Goal: Task Accomplishment & Management: Use online tool/utility

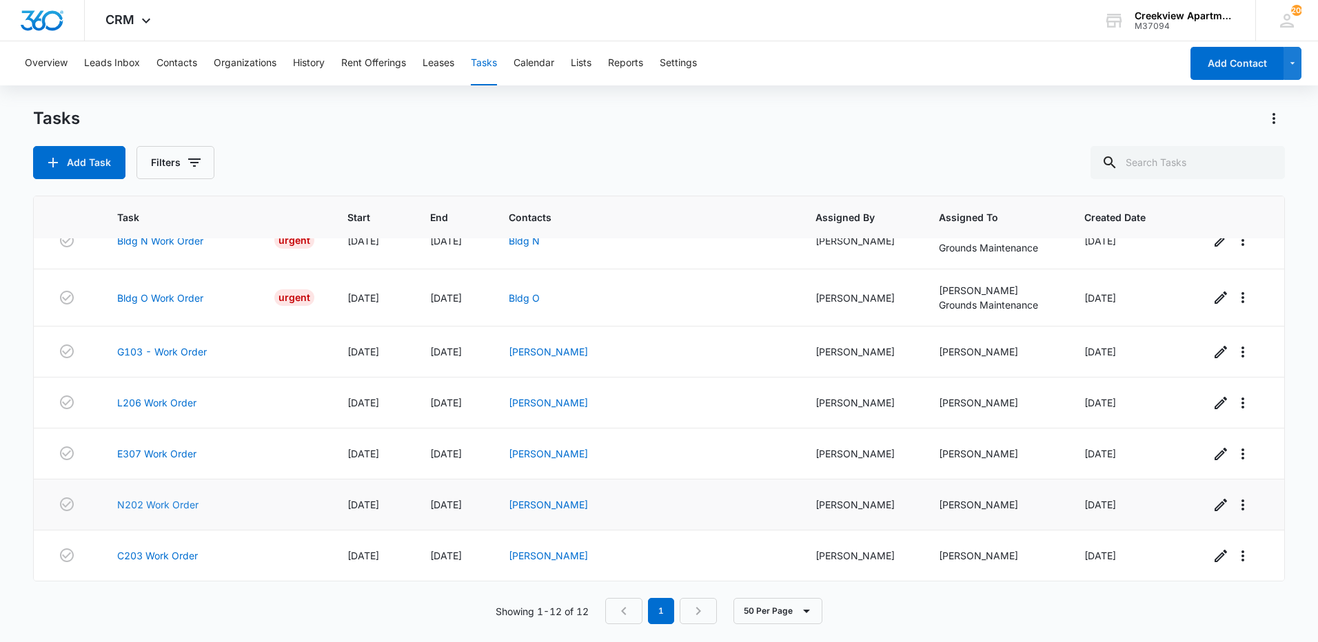
scroll to position [219, 0]
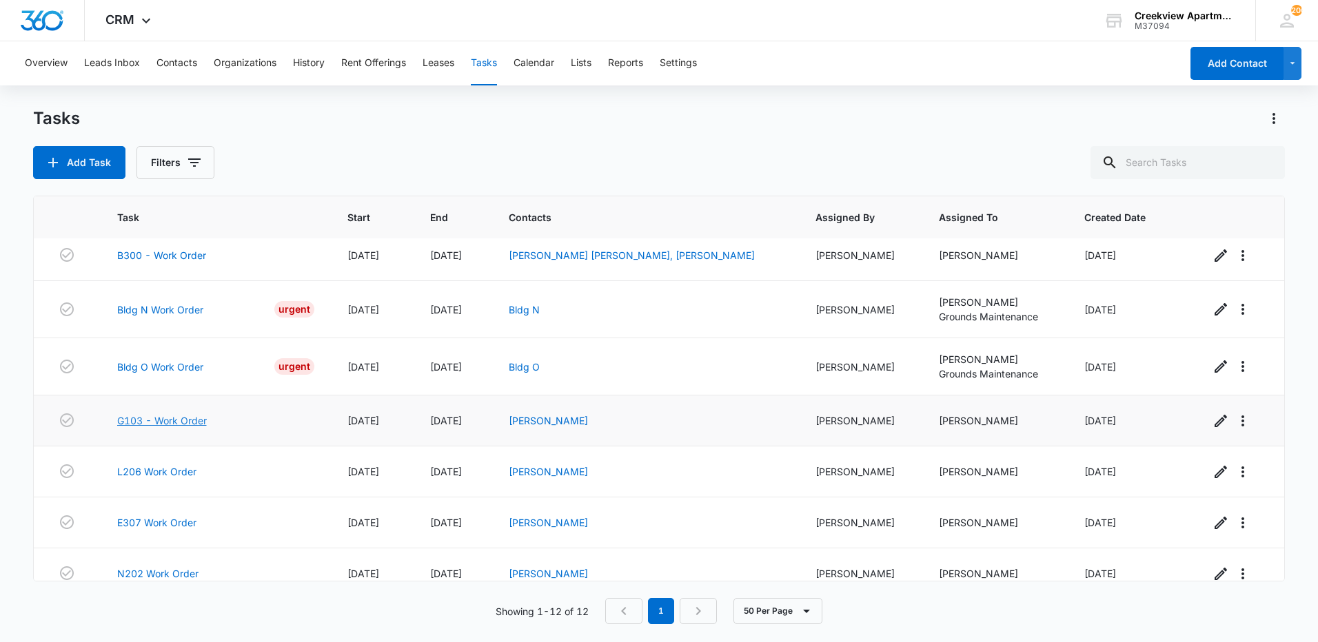
click at [170, 427] on link "G103 - Work Order" at bounding box center [162, 421] width 90 height 14
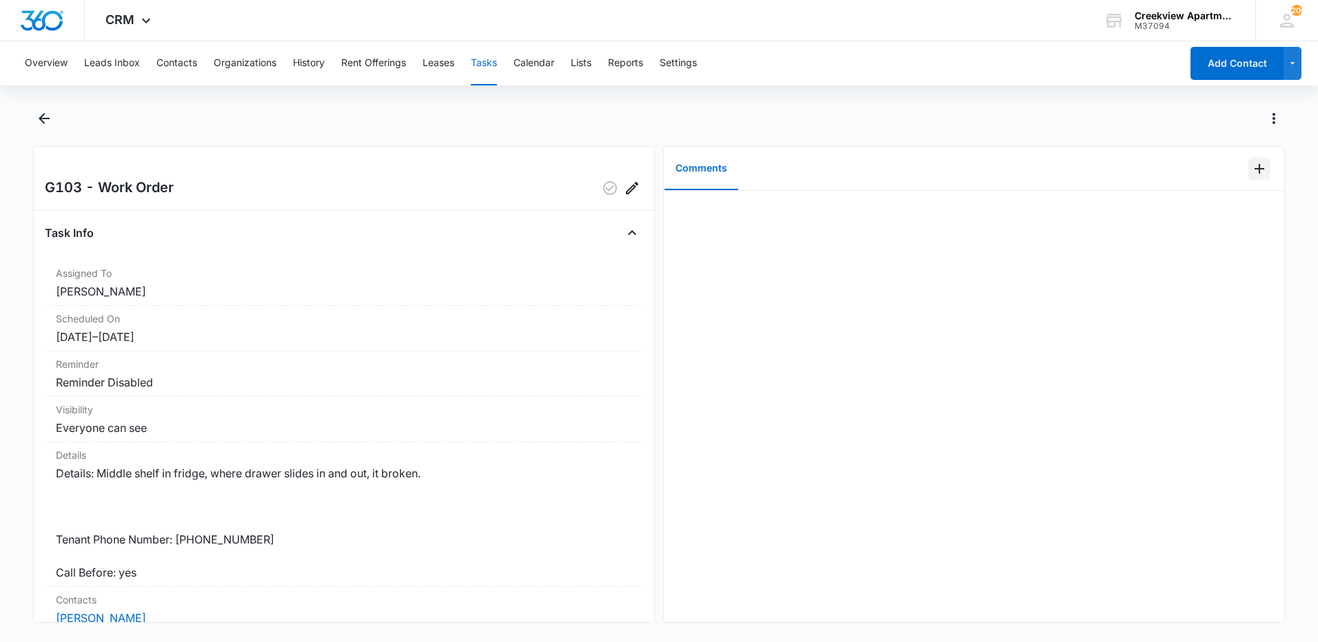
click at [1255, 169] on icon "Add Comment" at bounding box center [1260, 169] width 10 height 10
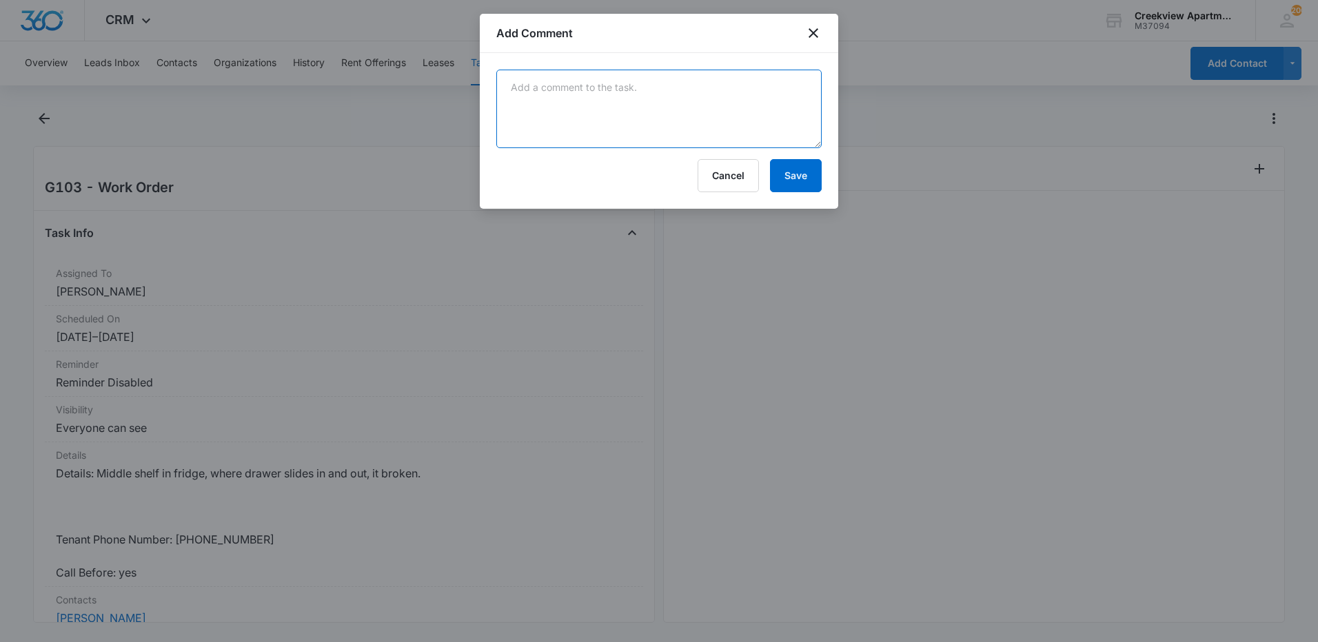
click at [610, 99] on textarea at bounding box center [658, 109] width 325 height 79
type textarea "replaced shelf"
click at [798, 164] on button "Save" at bounding box center [796, 175] width 52 height 33
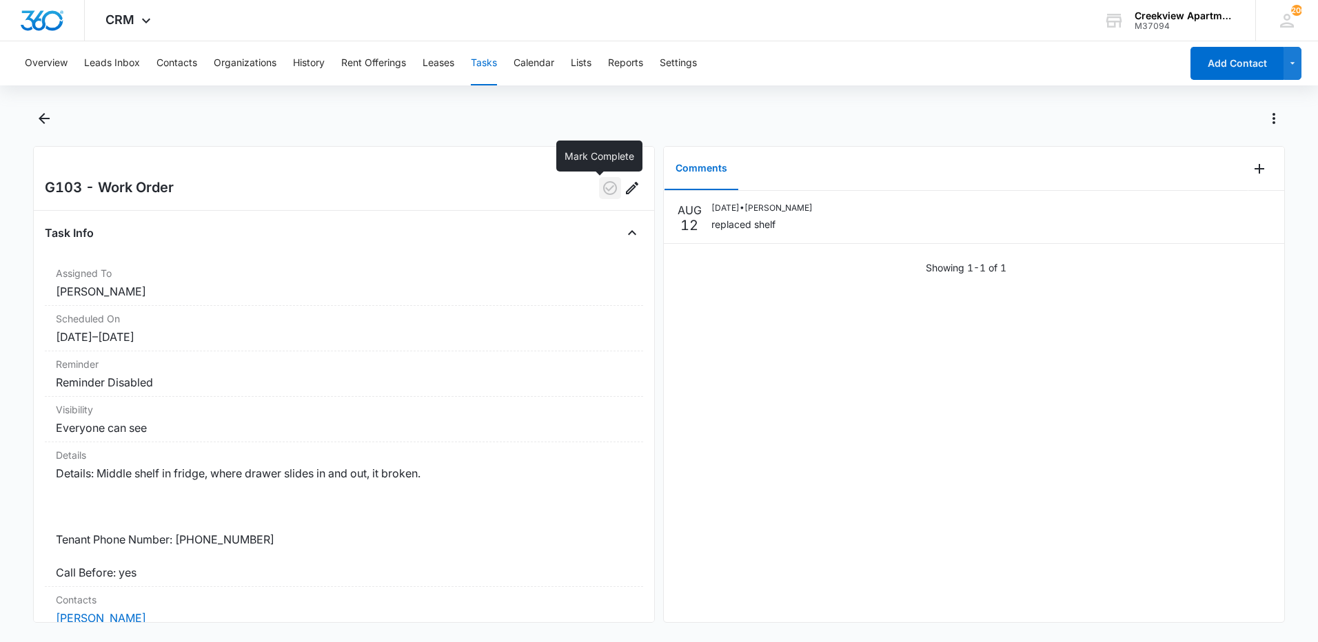
click at [602, 183] on icon "button" at bounding box center [610, 188] width 17 height 17
click at [49, 121] on icon "Back" at bounding box center [44, 118] width 17 height 17
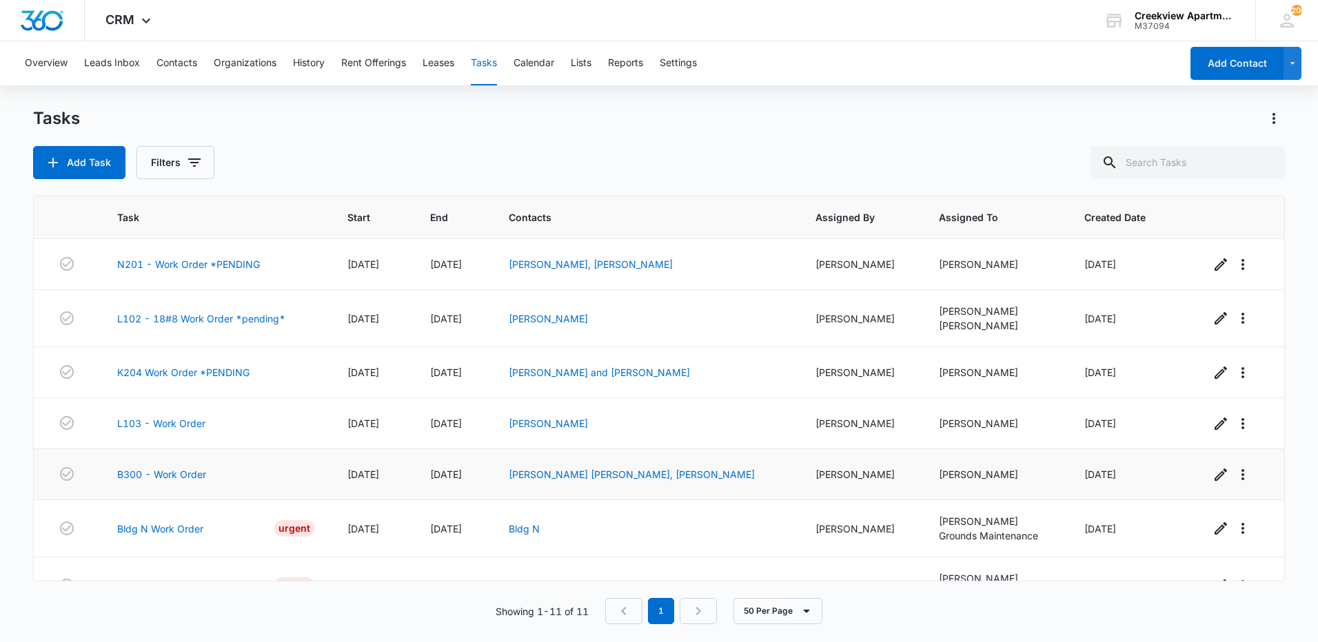
scroll to position [237, 0]
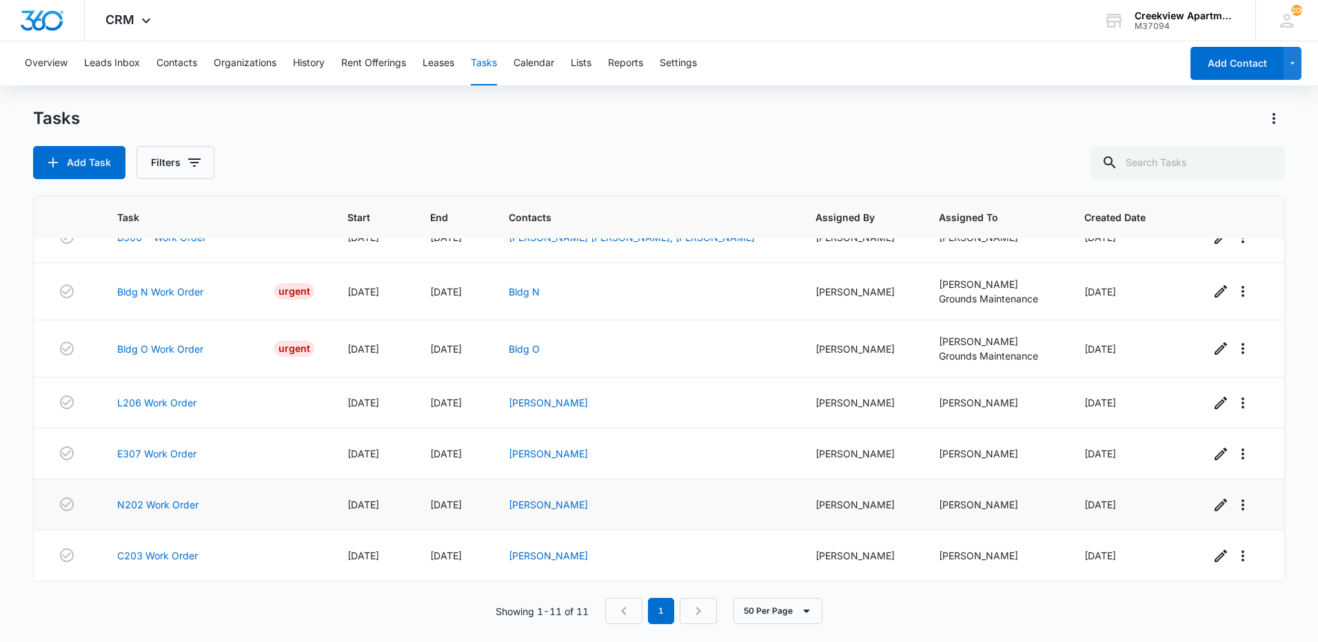
click at [190, 512] on td "N202 Work Order" at bounding box center [216, 505] width 230 height 51
click at [190, 508] on link "N202 Work Order" at bounding box center [157, 505] width 81 height 14
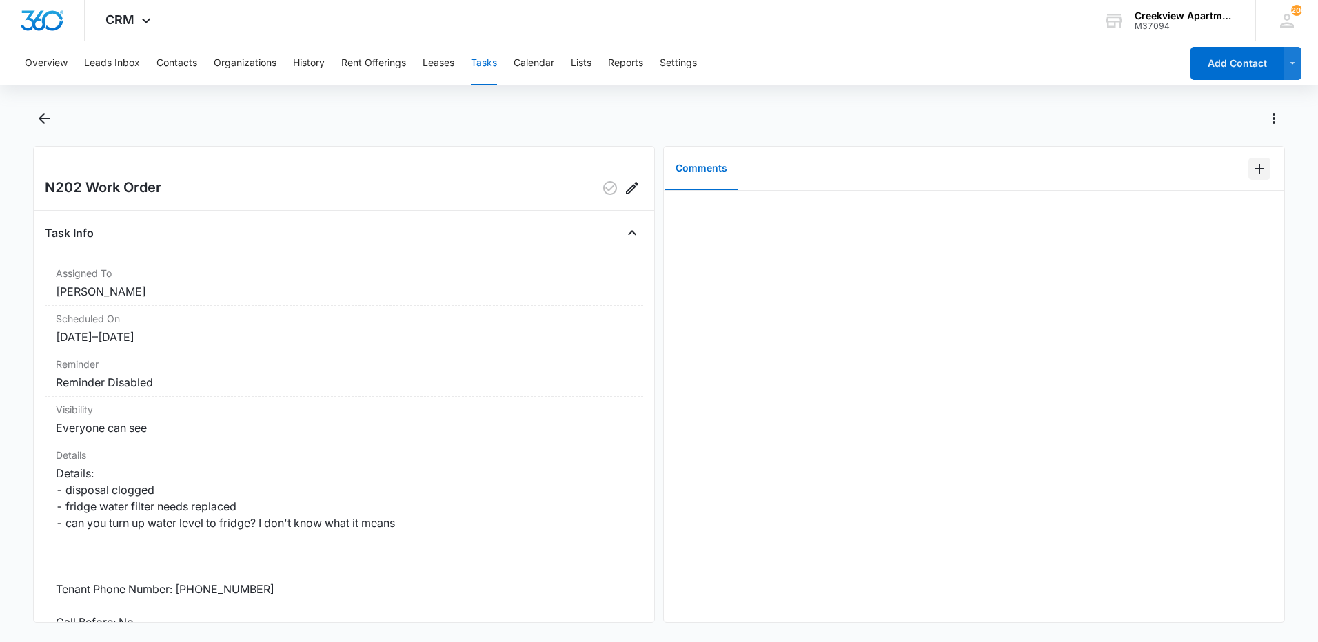
click at [1255, 174] on icon "Add Comment" at bounding box center [1259, 169] width 17 height 17
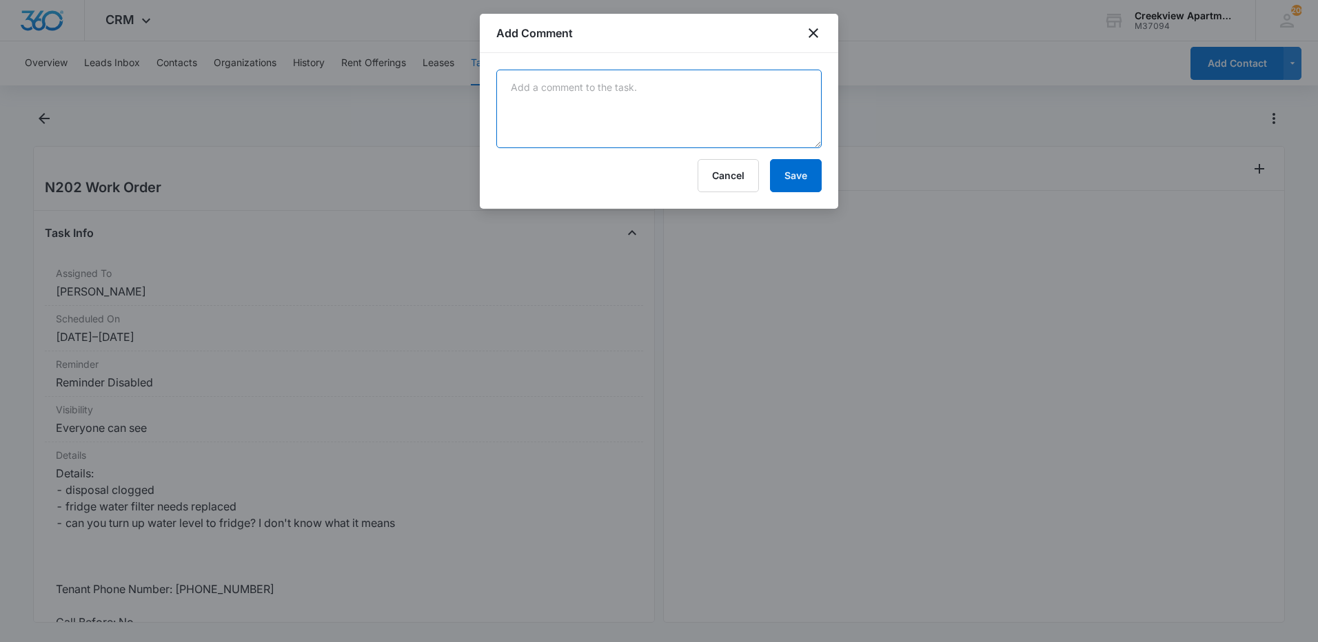
click at [632, 121] on textarea at bounding box center [658, 109] width 325 height 79
type textarea "d"
type textarea "replaced disposal with new, replaced water filter with new, checked water press…"
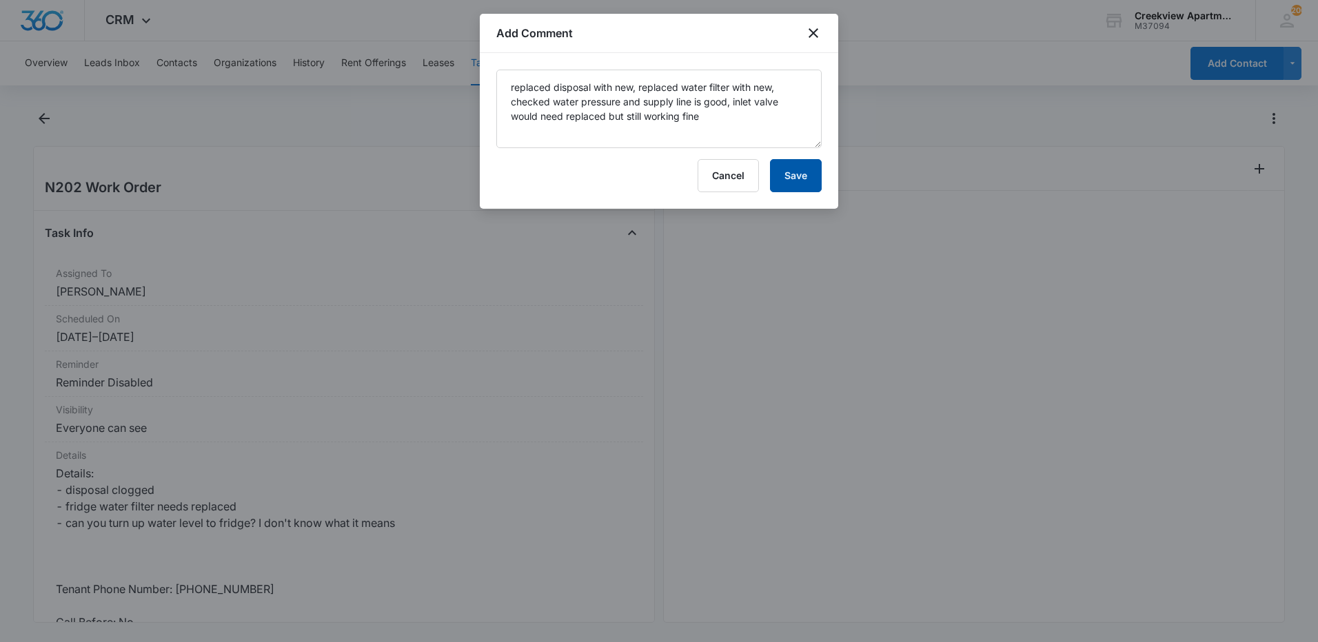
click at [783, 174] on button "Save" at bounding box center [796, 175] width 52 height 33
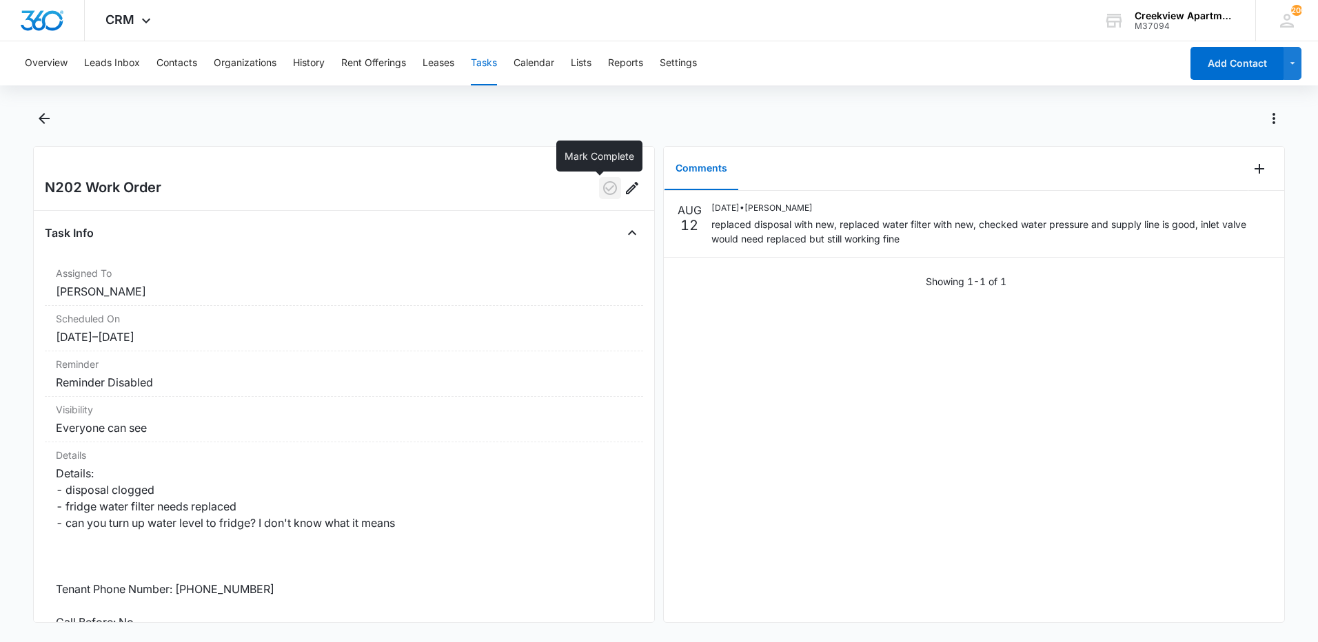
click at [602, 189] on icon "button" at bounding box center [610, 188] width 17 height 17
click at [44, 119] on icon "Back" at bounding box center [44, 118] width 11 height 11
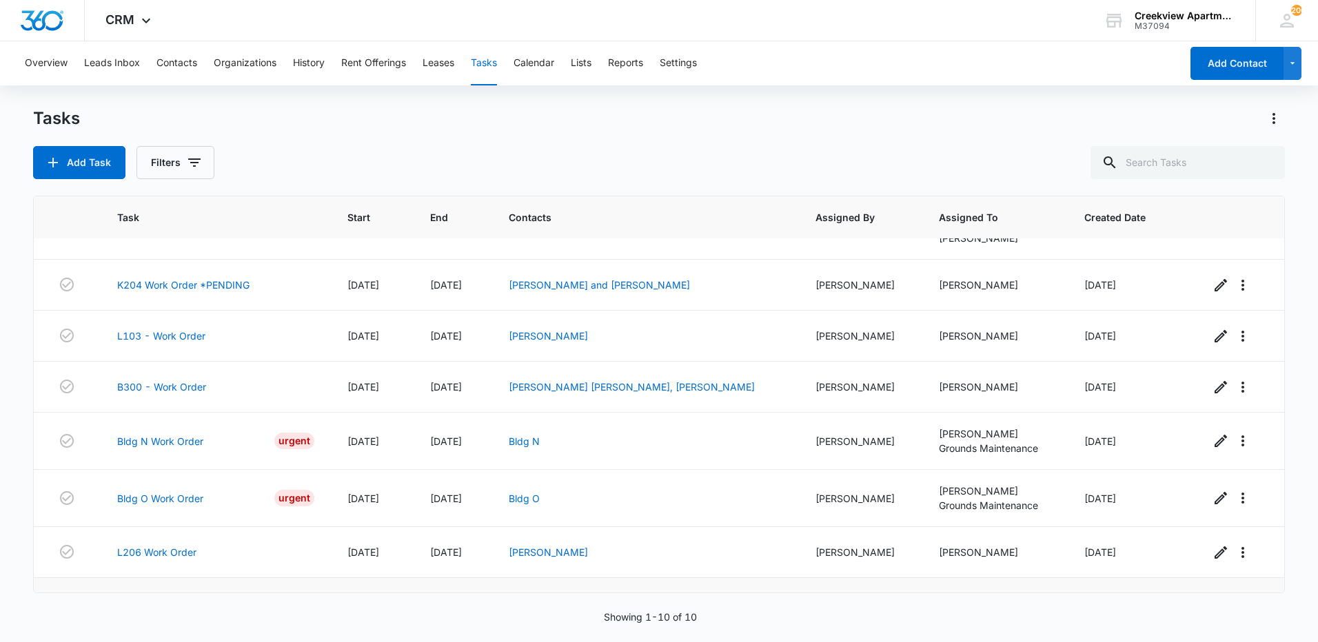
scroll to position [174, 0]
